Goal: Information Seeking & Learning: Compare options

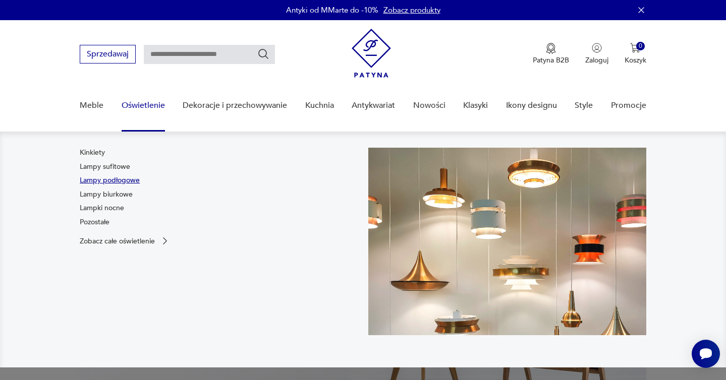
click at [125, 181] on link "Lampy podłogowe" at bounding box center [110, 181] width 60 height 10
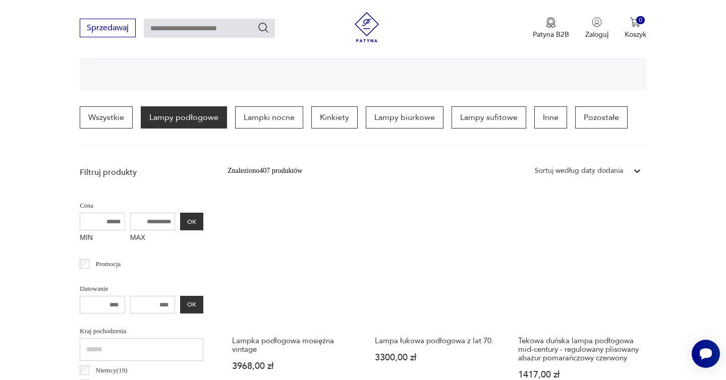
scroll to position [294, 0]
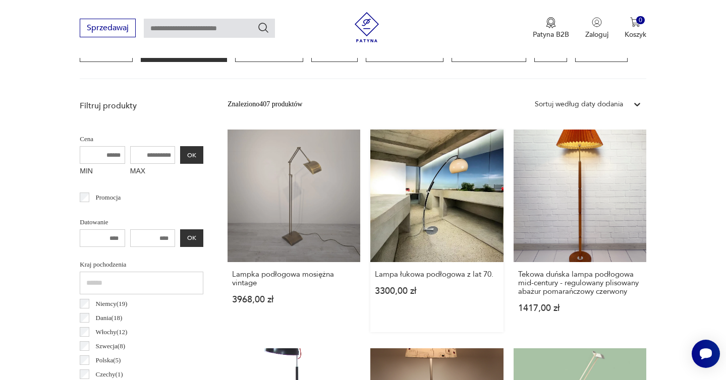
click at [440, 202] on link "Lampa łukowa podłogowa z lat 70. 3300,00 zł" at bounding box center [436, 231] width 133 height 203
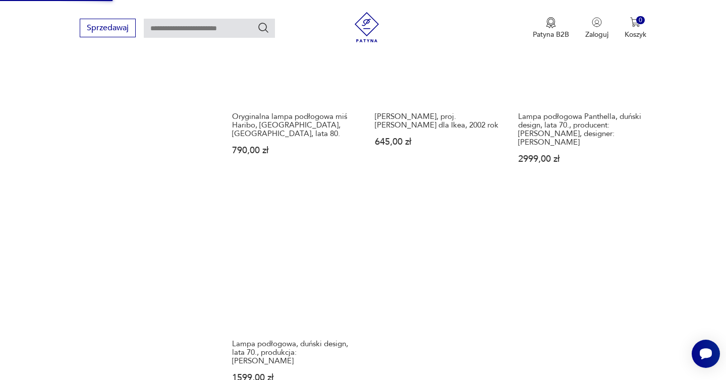
scroll to position [1329, 0]
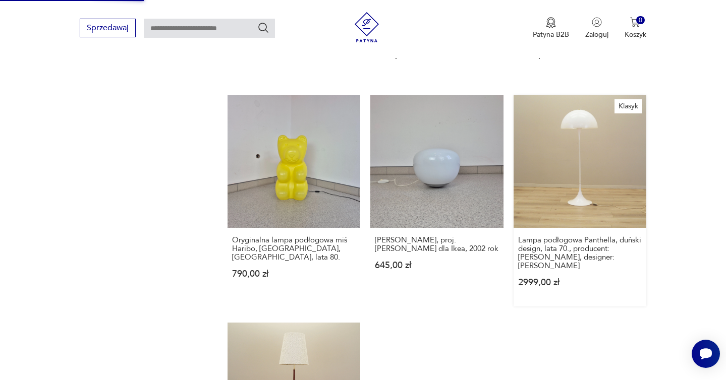
click at [578, 136] on link "Klasyk Lampa podłogowa Panthella, duński design, lata 70., producent: Louis Pou…" at bounding box center [580, 200] width 133 height 211
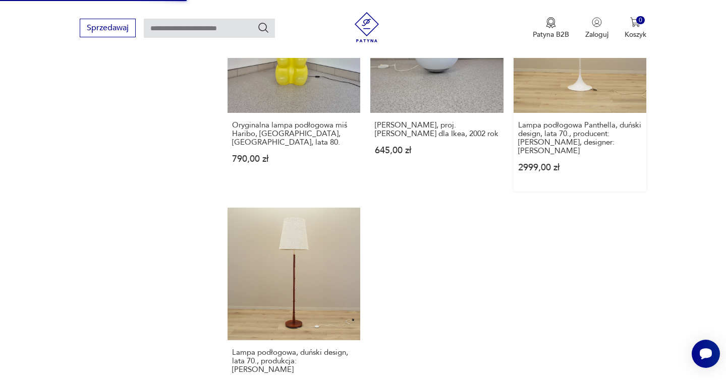
scroll to position [1398, 0]
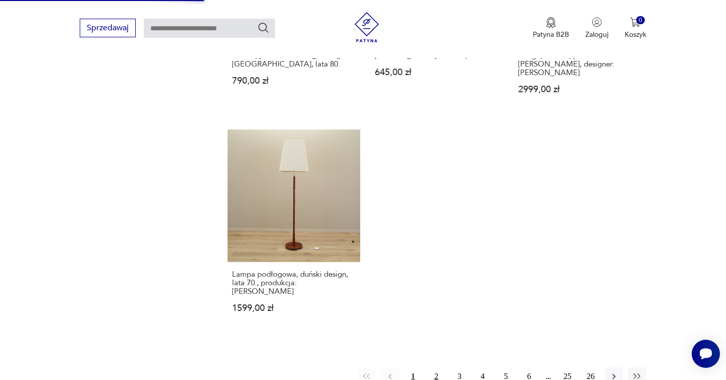
click at [437, 368] on button "2" at bounding box center [436, 377] width 18 height 18
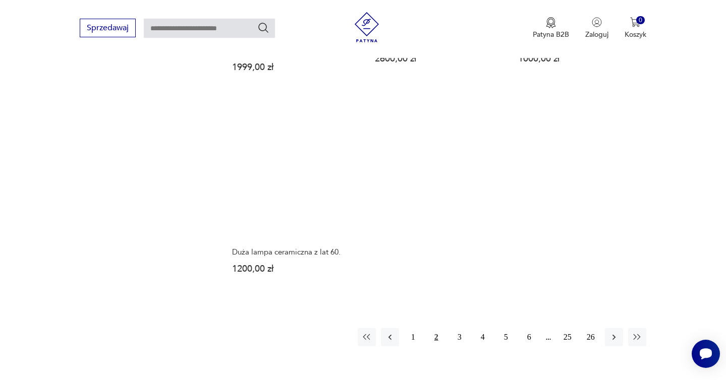
scroll to position [1459, 0]
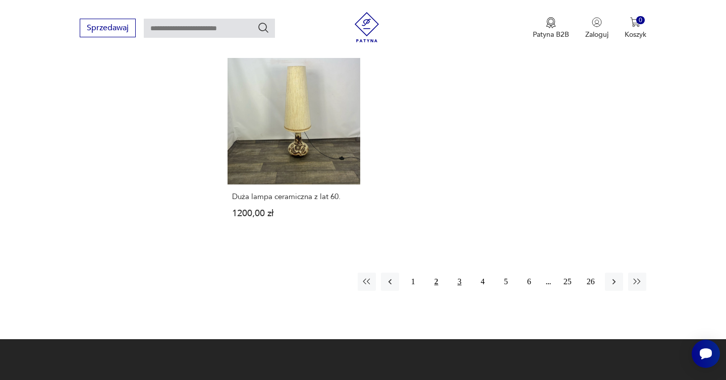
click at [458, 273] on button "3" at bounding box center [460, 282] width 18 height 18
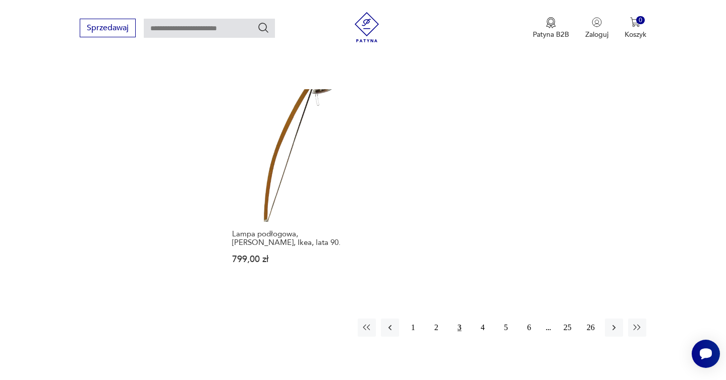
scroll to position [1557, 0]
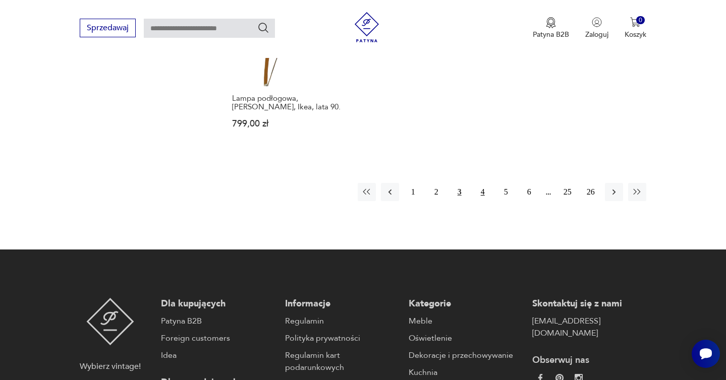
click at [481, 183] on button "4" at bounding box center [483, 192] width 18 height 18
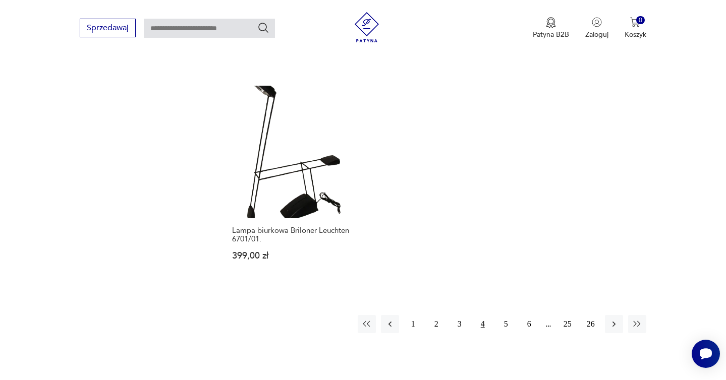
scroll to position [1412, 0]
click at [507, 314] on button "5" at bounding box center [506, 323] width 18 height 18
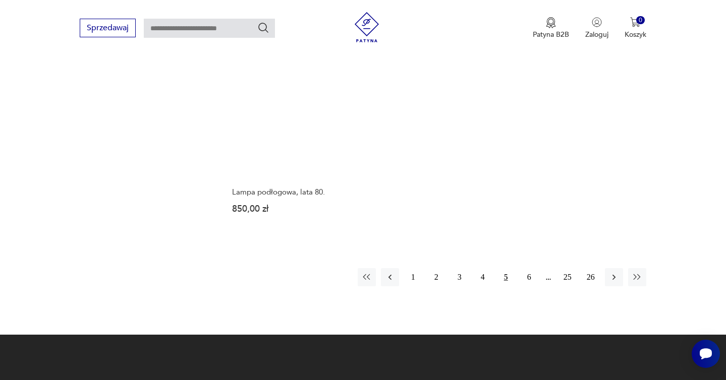
scroll to position [1494, 0]
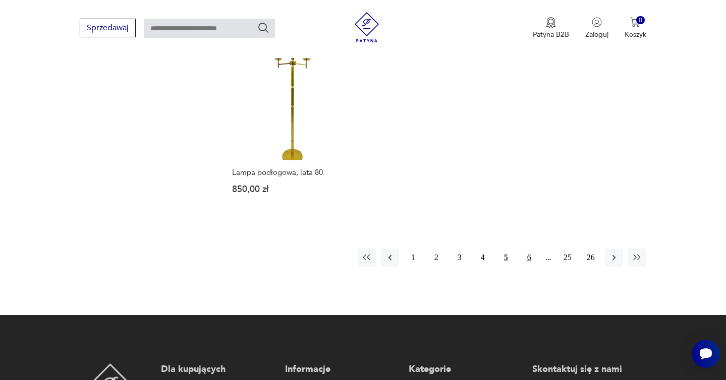
click at [528, 249] on button "6" at bounding box center [529, 258] width 18 height 18
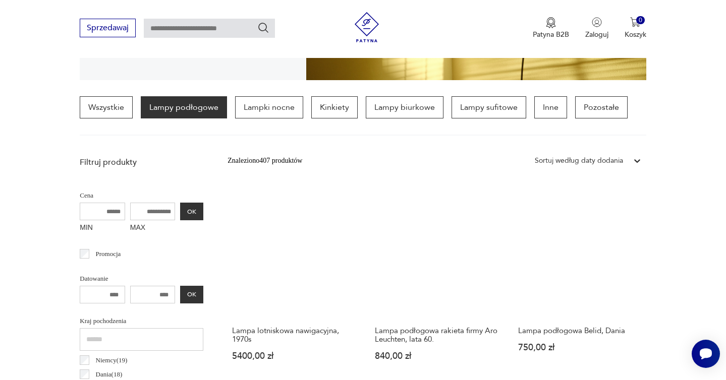
scroll to position [328, 0]
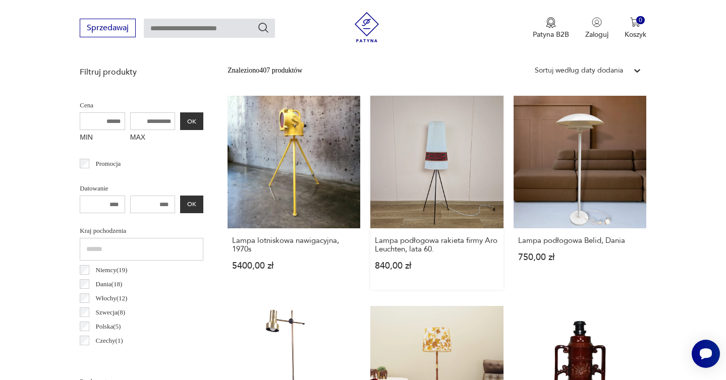
click at [428, 145] on link "Lampa podłogowa rakieta firmy Aro Leuchten, lata 60. 840,00 zł" at bounding box center [436, 193] width 133 height 194
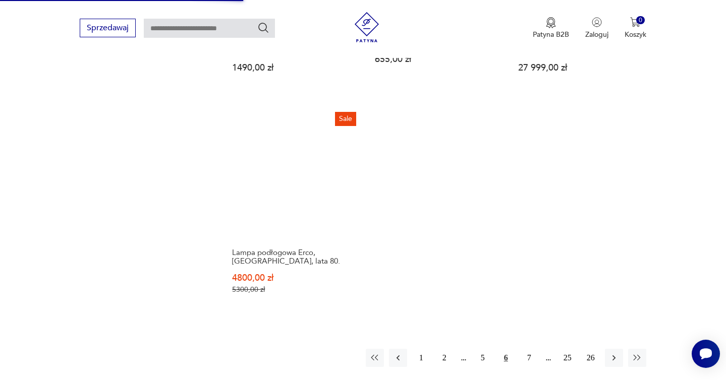
scroll to position [1387, 0]
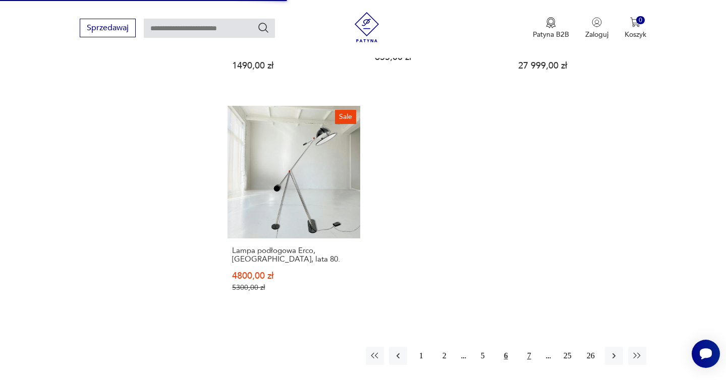
click at [530, 347] on button "7" at bounding box center [529, 356] width 18 height 18
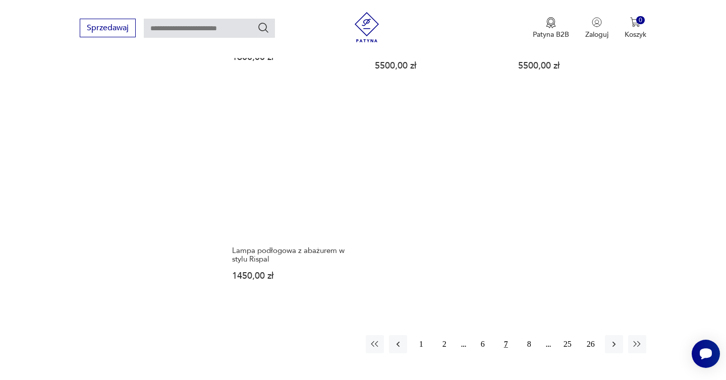
scroll to position [1470, 0]
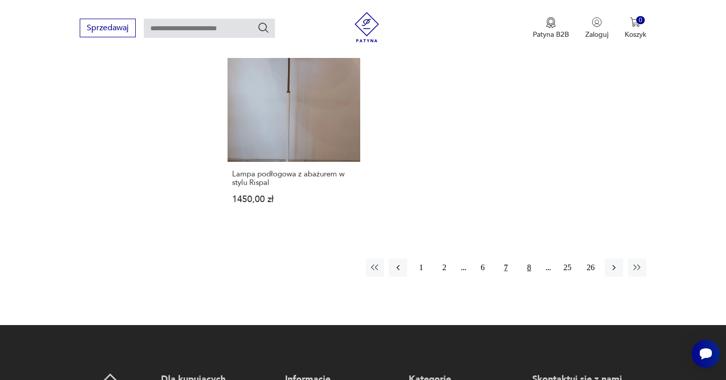
click at [530, 259] on button "8" at bounding box center [529, 268] width 18 height 18
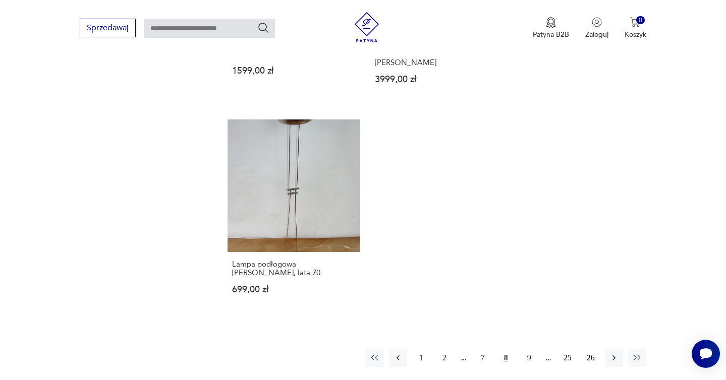
scroll to position [1433, 0]
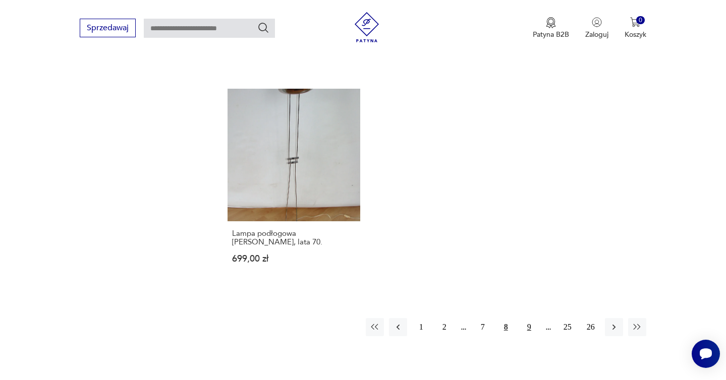
click at [532, 318] on button "9" at bounding box center [529, 327] width 18 height 18
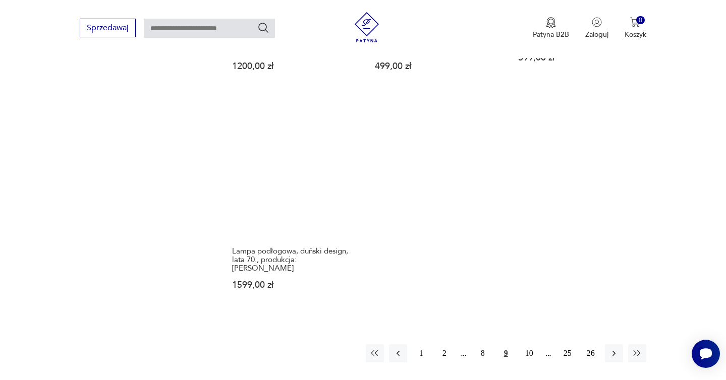
scroll to position [1396, 0]
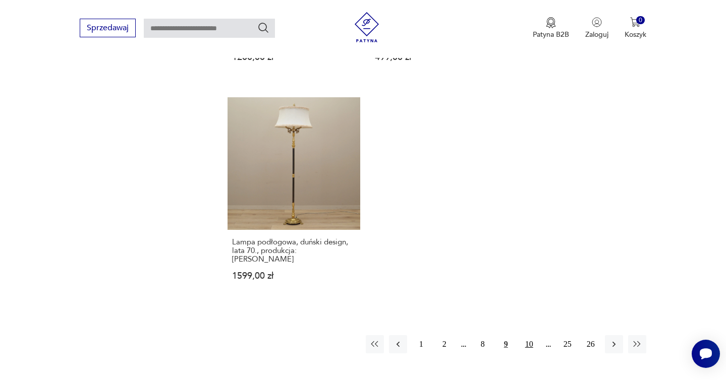
click at [530, 335] on button "10" at bounding box center [529, 344] width 18 height 18
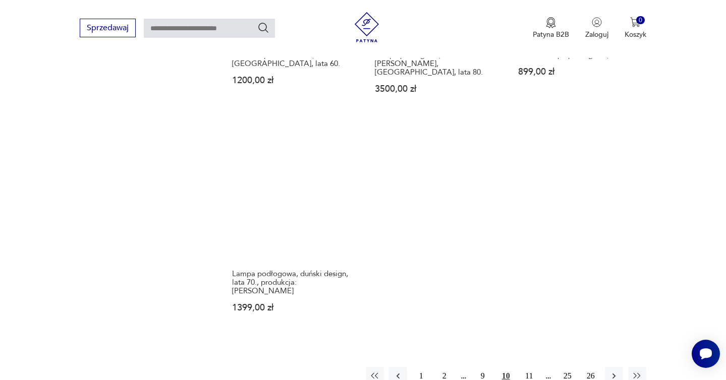
scroll to position [1413, 0]
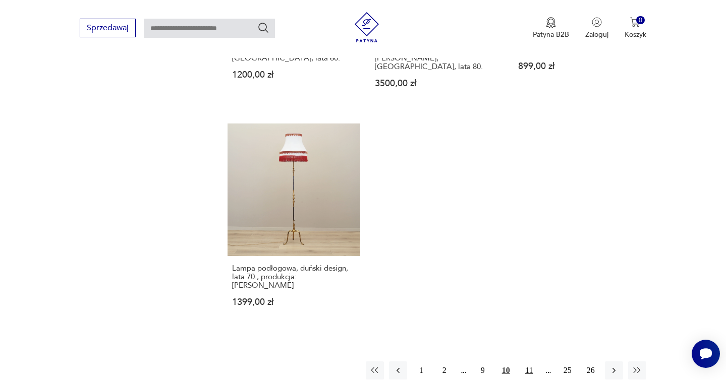
click at [530, 362] on button "11" at bounding box center [529, 371] width 18 height 18
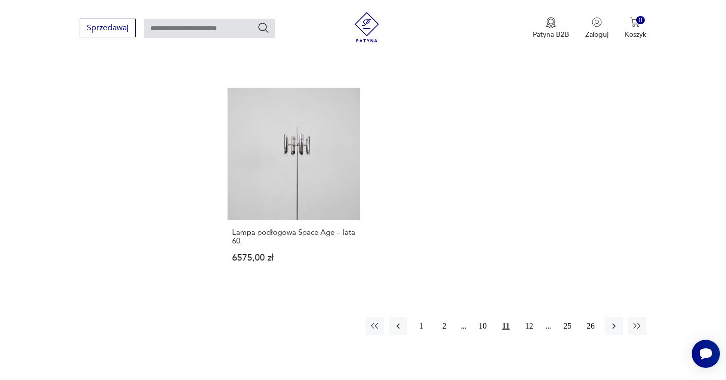
scroll to position [1427, 0]
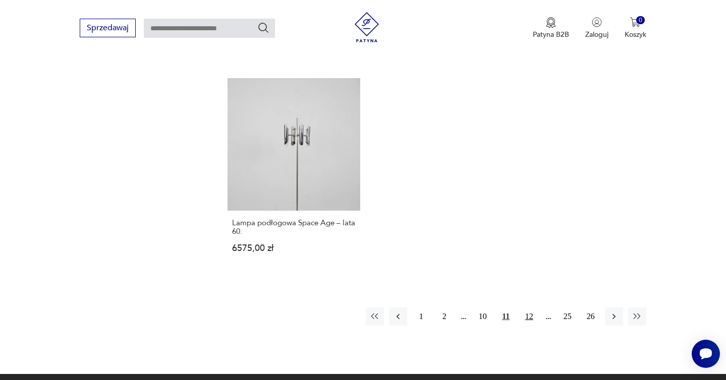
click at [537, 308] on button "12" at bounding box center [529, 317] width 18 height 18
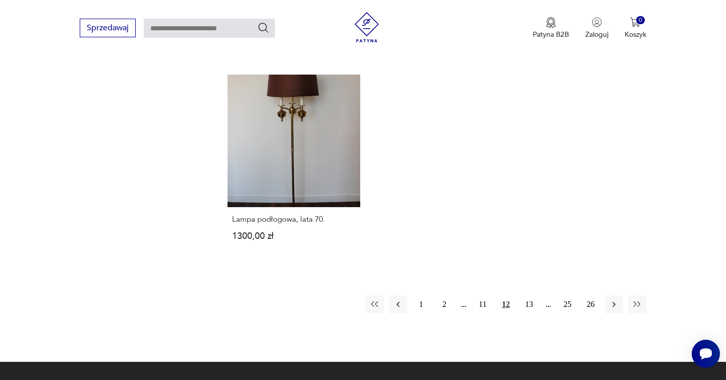
scroll to position [1553, 0]
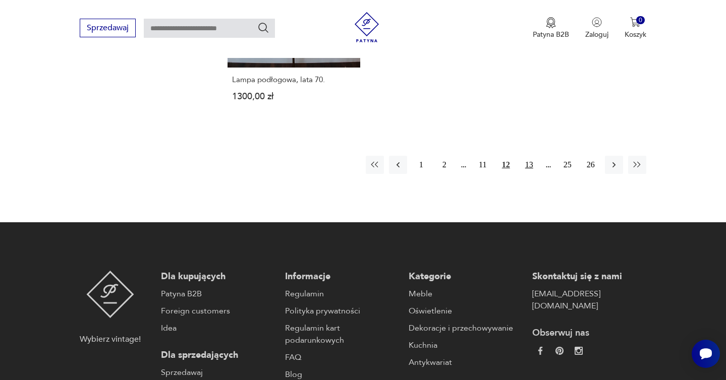
click at [527, 166] on button "13" at bounding box center [529, 165] width 18 height 18
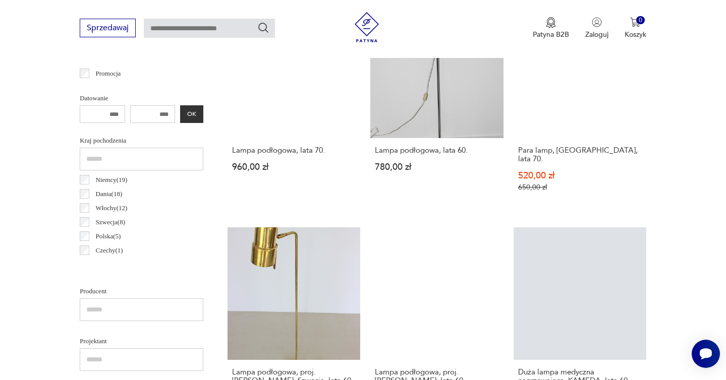
scroll to position [557, 0]
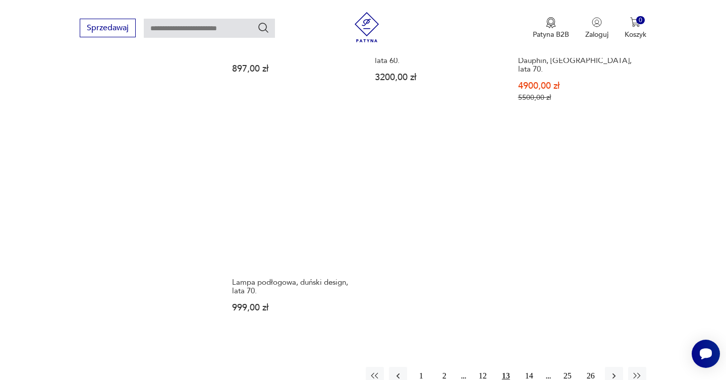
scroll to position [1411, 0]
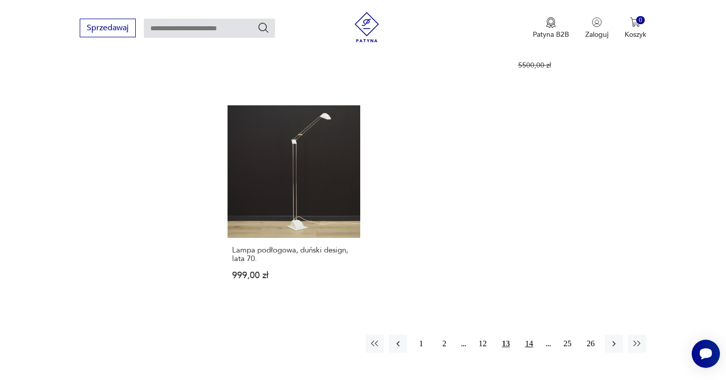
click at [526, 335] on button "14" at bounding box center [529, 344] width 18 height 18
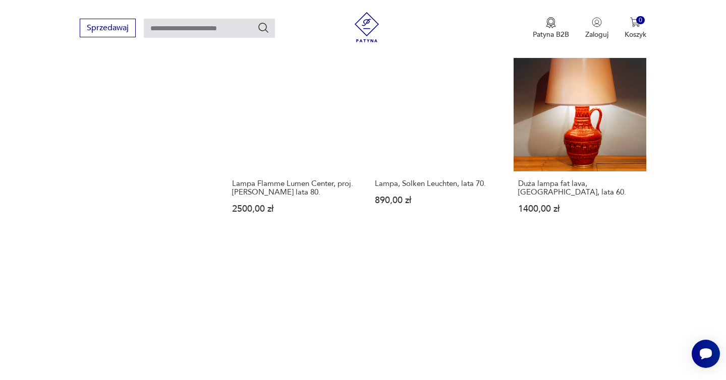
scroll to position [1373, 0]
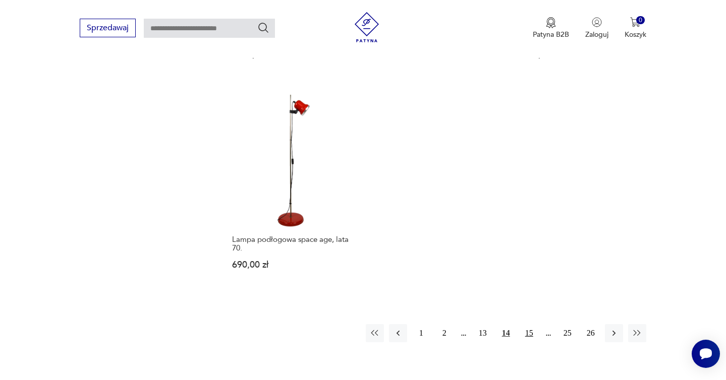
click at [527, 326] on button "15" at bounding box center [529, 333] width 18 height 18
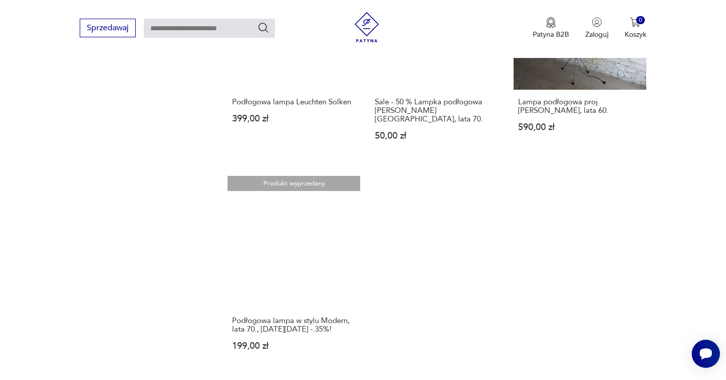
scroll to position [1415, 0]
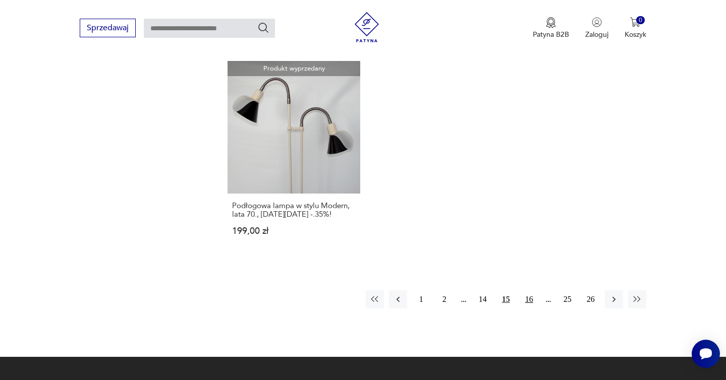
click at [531, 295] on button "16" at bounding box center [529, 300] width 18 height 18
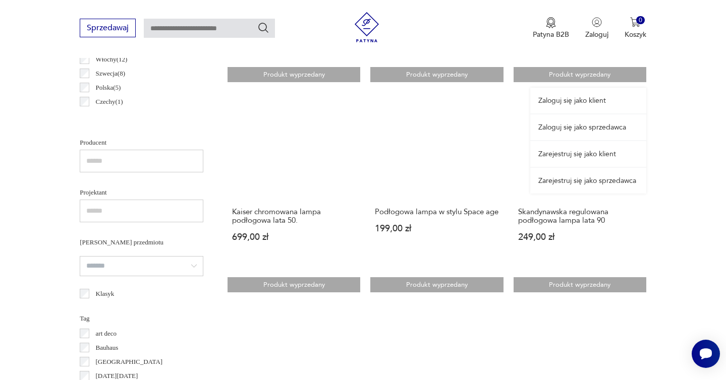
scroll to position [589, 0]
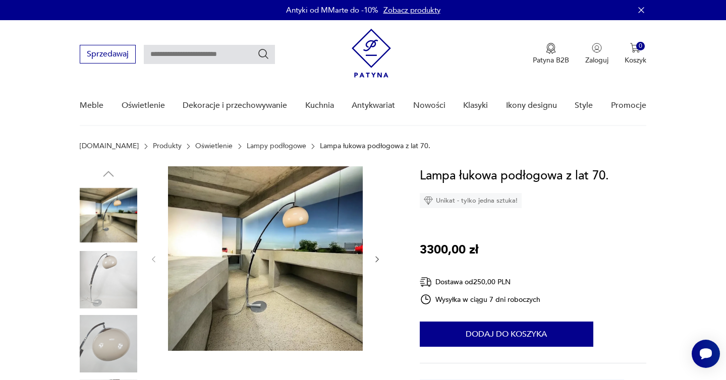
click at [106, 275] on img at bounding box center [109, 280] width 58 height 58
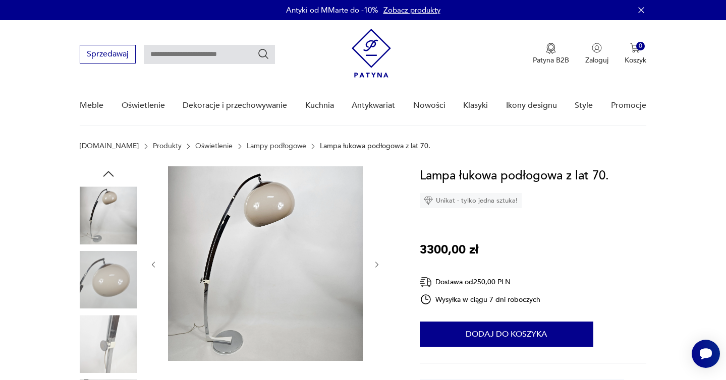
click at [106, 275] on img at bounding box center [109, 280] width 58 height 58
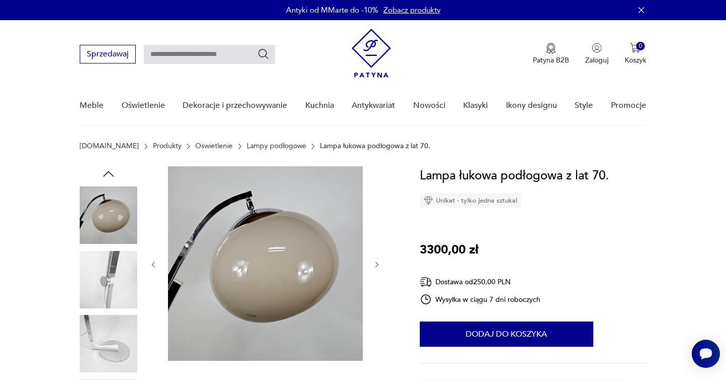
click at [106, 275] on img at bounding box center [109, 280] width 58 height 58
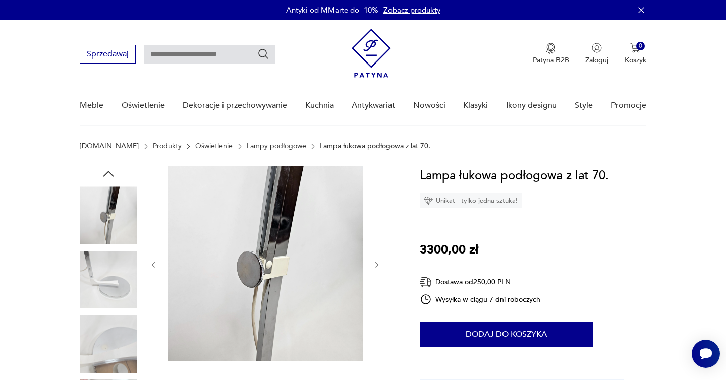
click at [106, 275] on img at bounding box center [109, 280] width 58 height 58
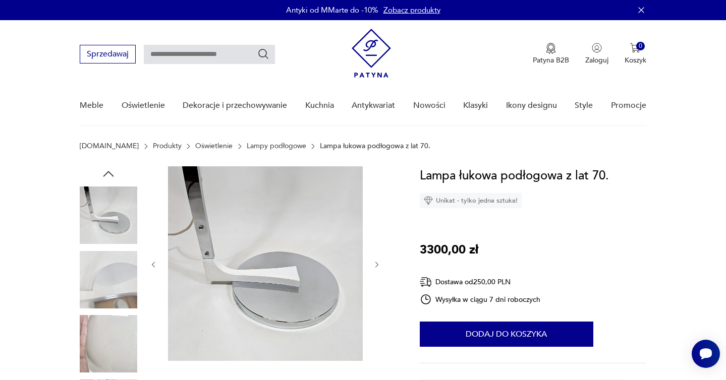
click at [102, 314] on div at bounding box center [109, 313] width 58 height 252
click at [104, 338] on img at bounding box center [109, 344] width 58 height 58
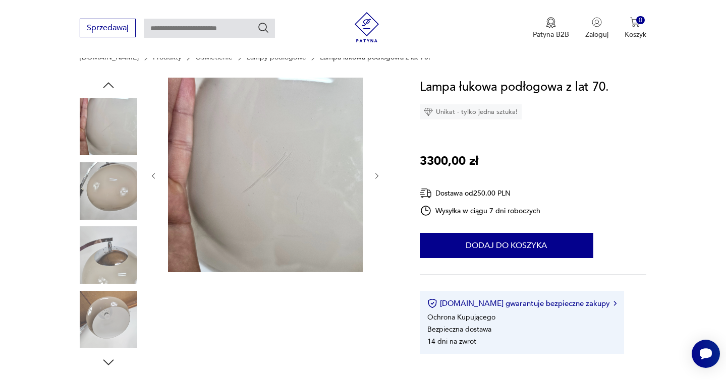
scroll to position [89, 0]
click at [120, 241] on img at bounding box center [109, 255] width 58 height 58
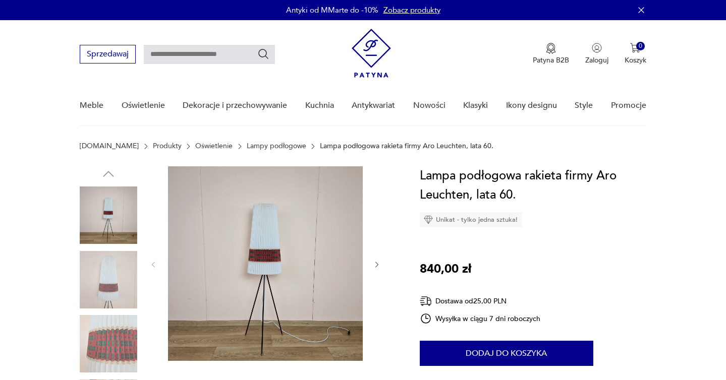
click at [229, 262] on img at bounding box center [265, 263] width 195 height 195
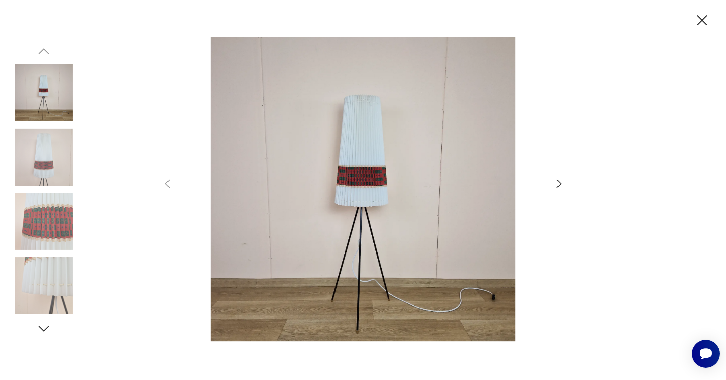
click at [337, 172] on img at bounding box center [363, 189] width 359 height 304
click at [46, 162] on img at bounding box center [44, 158] width 58 height 58
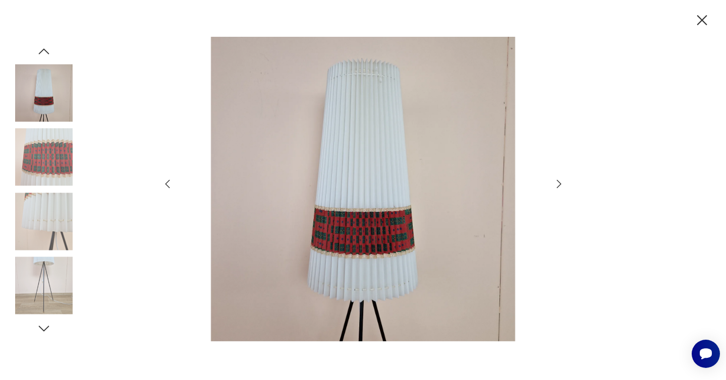
click at [48, 184] on img at bounding box center [44, 158] width 58 height 58
